Goal: Navigation & Orientation: Understand site structure

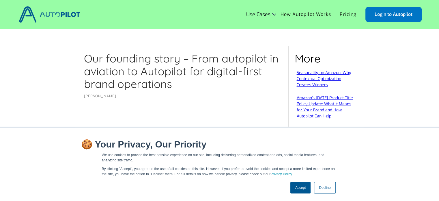
click at [296, 188] on link "Accept" at bounding box center [300, 188] width 20 height 12
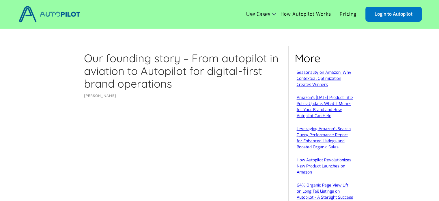
scroll to position [1, 0]
click at [45, 19] on img at bounding box center [49, 14] width 64 height 20
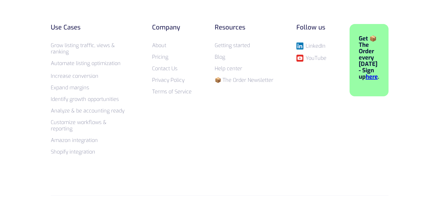
scroll to position [2313, 0]
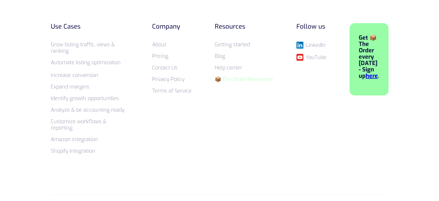
click at [238, 76] on link "📦 The Order Newsletter" at bounding box center [244, 79] width 59 height 7
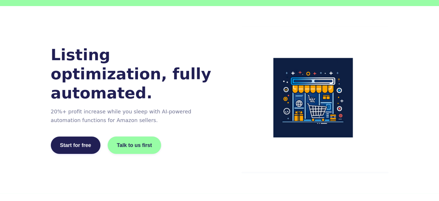
scroll to position [0, 0]
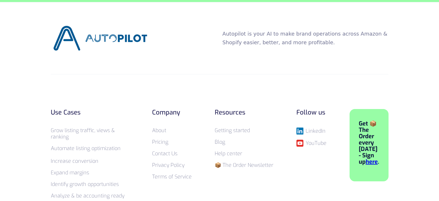
scroll to position [2313, 0]
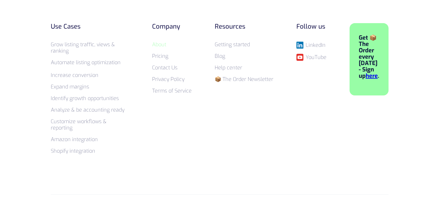
click at [156, 41] on link "About" at bounding box center [159, 44] width 14 height 7
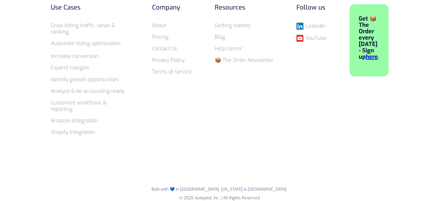
scroll to position [1022, 0]
click at [179, 71] on link "Terms of Service" at bounding box center [172, 71] width 40 height 7
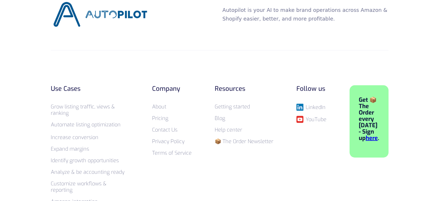
scroll to position [3609, 0]
click at [173, 138] on link "Privacy Policy" at bounding box center [168, 141] width 32 height 7
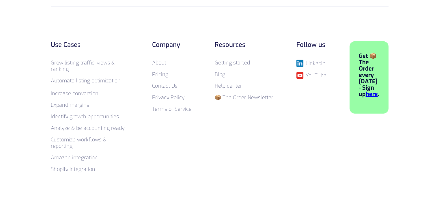
scroll to position [1679, 0]
click at [175, 106] on link "Terms of Service" at bounding box center [172, 109] width 40 height 7
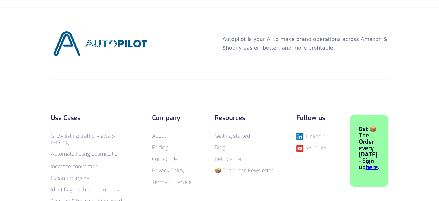
scroll to position [3580, 0]
click at [160, 132] on link "About" at bounding box center [159, 135] width 14 height 7
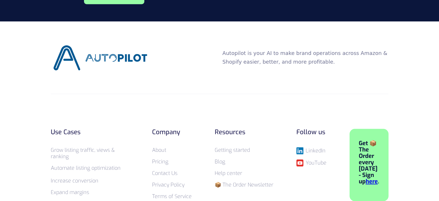
scroll to position [897, 0]
